Goal: Task Accomplishment & Management: Manage account settings

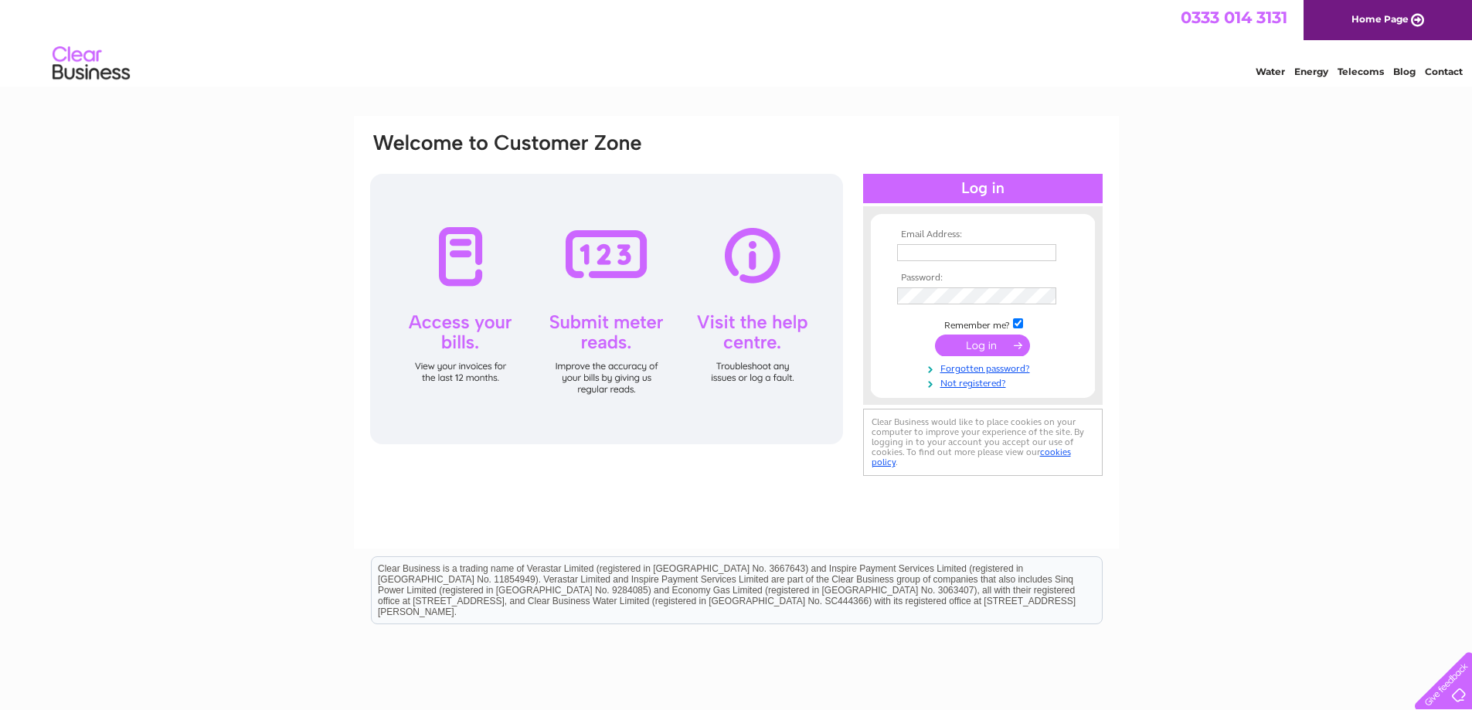
type input "[EMAIL_ADDRESS][DOMAIN_NAME]"
click at [968, 344] on input "submit" at bounding box center [982, 345] width 95 height 22
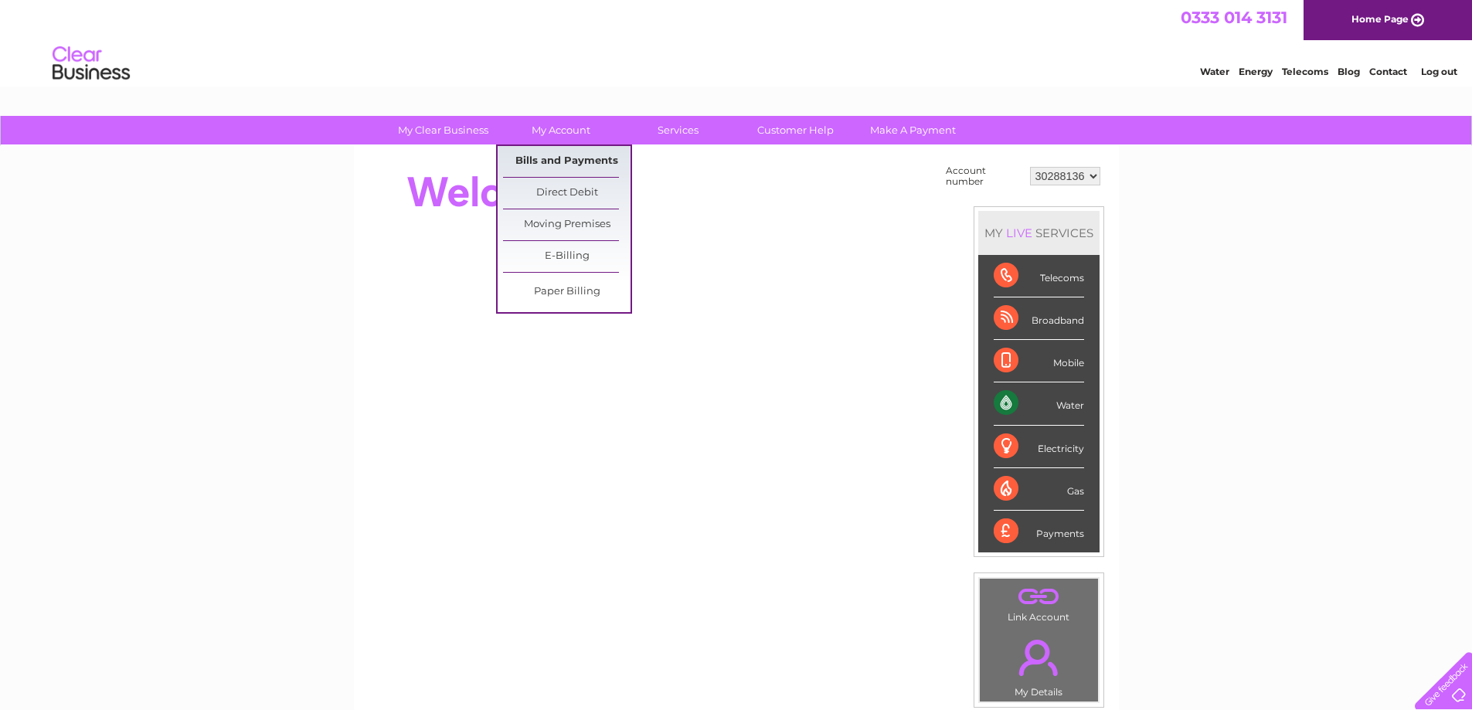
click at [562, 155] on link "Bills and Payments" at bounding box center [566, 161] width 127 height 31
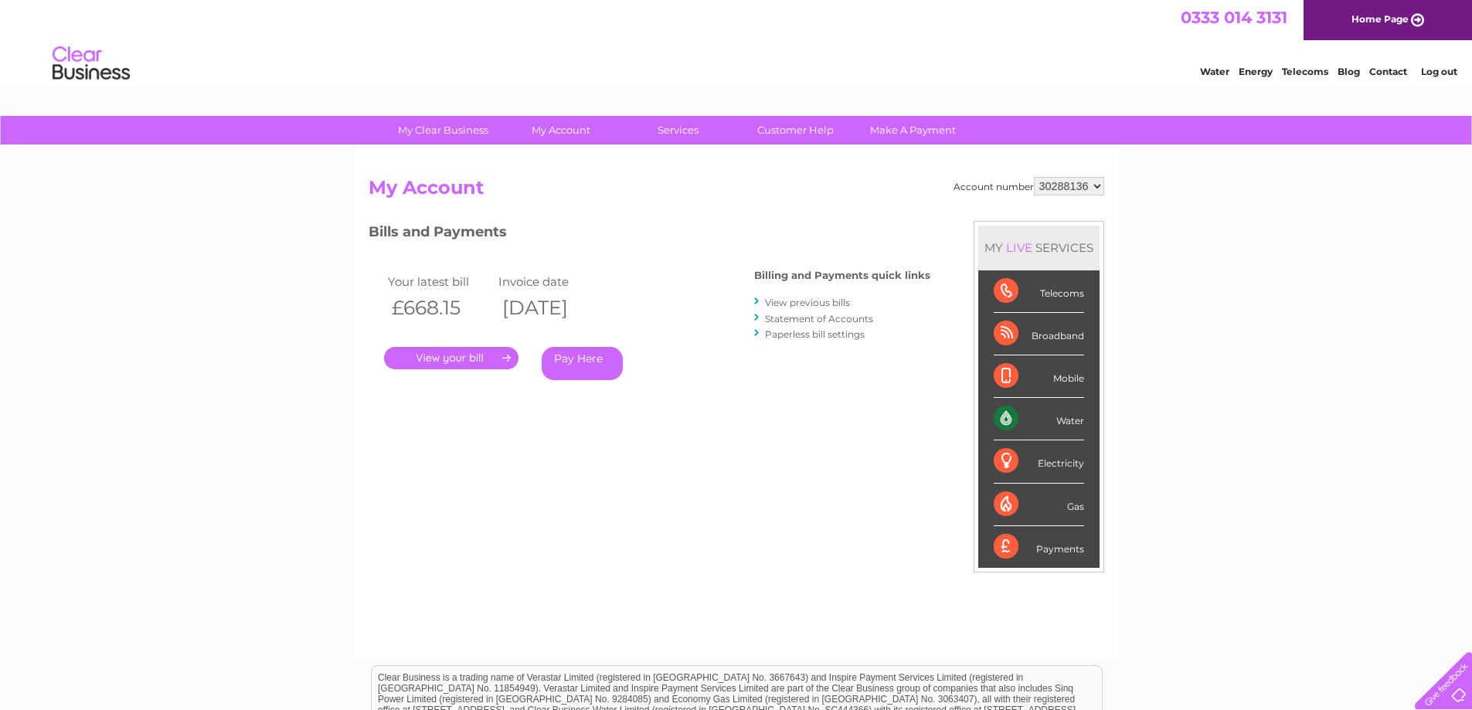
click at [409, 352] on link "." at bounding box center [451, 358] width 134 height 22
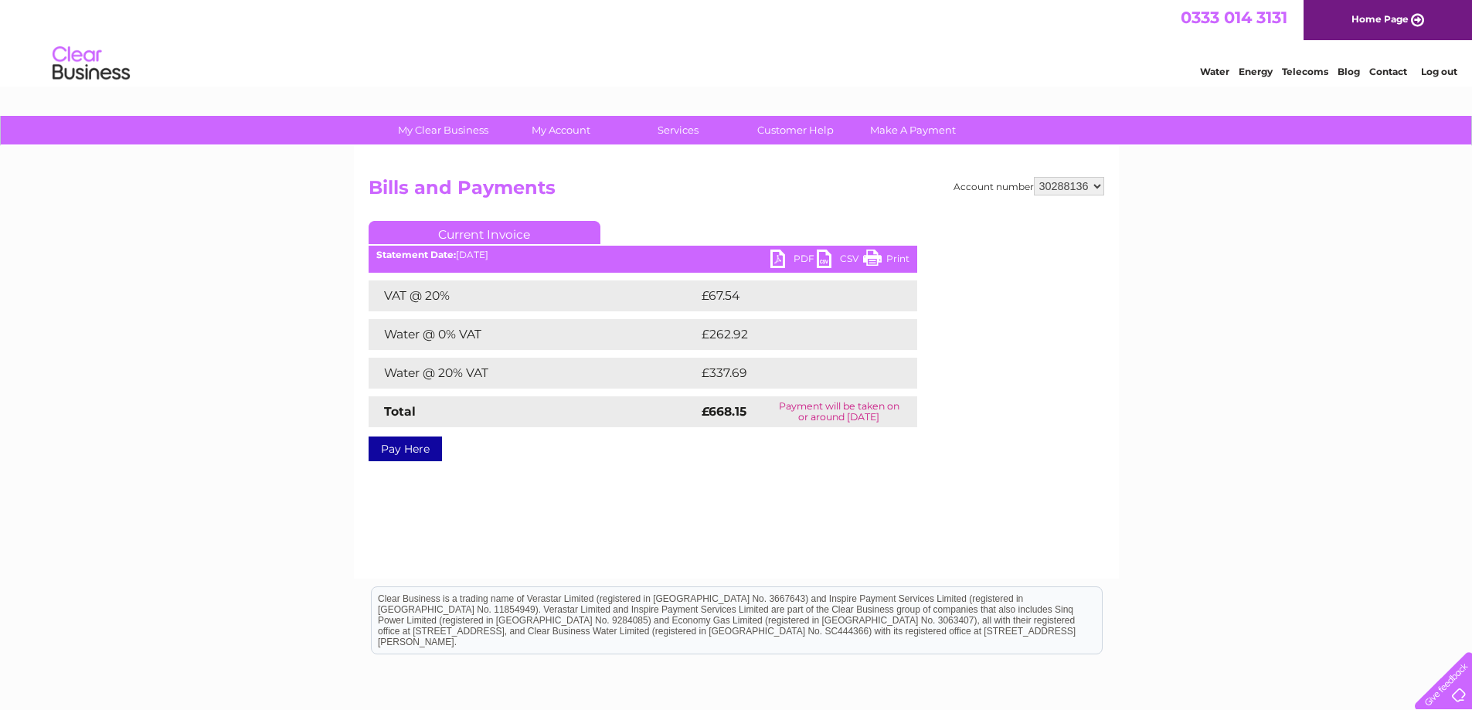
click at [767, 246] on ul "Current Invoice" at bounding box center [642, 235] width 548 height 29
click at [778, 254] on link "PDF" at bounding box center [793, 261] width 46 height 22
